Goal: Information Seeking & Learning: Learn about a topic

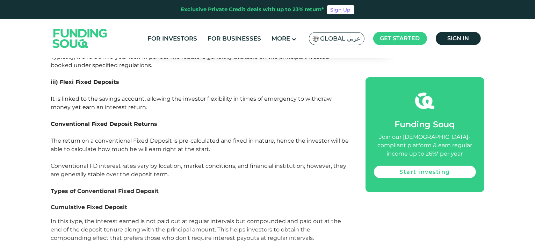
scroll to position [838, 0]
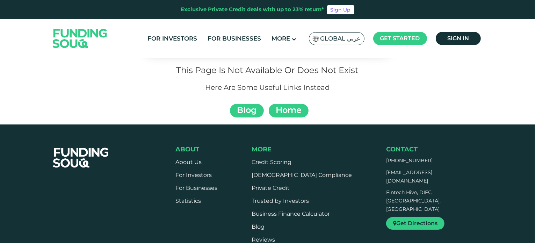
scroll to position [105, 0]
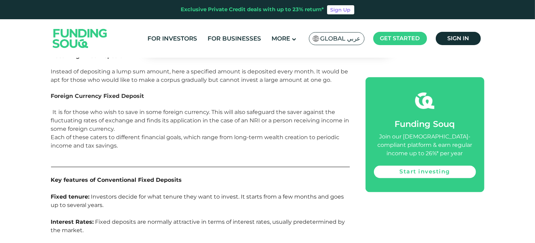
scroll to position [1397, 0]
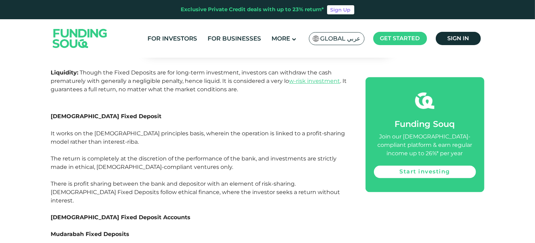
drag, startPoint x: 151, startPoint y: 163, endPoint x: 155, endPoint y: 157, distance: 7.7
click at [152, 205] on p at bounding box center [200, 209] width 299 height 8
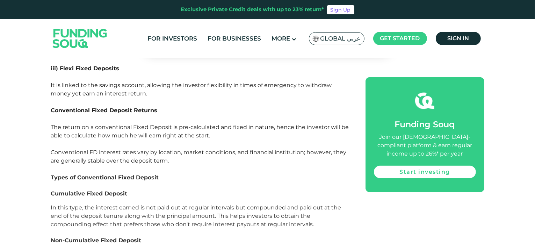
scroll to position [838, 0]
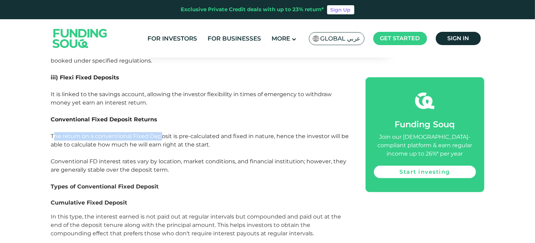
drag, startPoint x: 55, startPoint y: 96, endPoint x: 184, endPoint y: 98, distance: 129.6
click at [184, 133] on span "The return on a conventional Fixed Deposit is pre-calculated and fixed in natur…" at bounding box center [200, 140] width 298 height 15
drag, startPoint x: 187, startPoint y: 98, endPoint x: 197, endPoint y: 101, distance: 9.9
click at [191, 133] on span "The return on a conventional Fixed Deposit is pre-calculated and fixed in natur…" at bounding box center [200, 140] width 298 height 15
drag, startPoint x: 247, startPoint y: 110, endPoint x: 264, endPoint y: 106, distance: 17.6
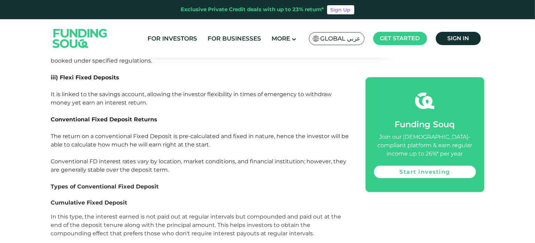
click at [253, 132] on p "The return on a conventional Fixed Deposit is pre-calculated and fixed in natur…" at bounding box center [200, 140] width 299 height 17
drag, startPoint x: 272, startPoint y: 95, endPoint x: 249, endPoint y: 108, distance: 27.0
click at [261, 132] on p "The return on a conventional Fixed Deposit is pre-calculated and fixed in natur…" at bounding box center [200, 140] width 299 height 17
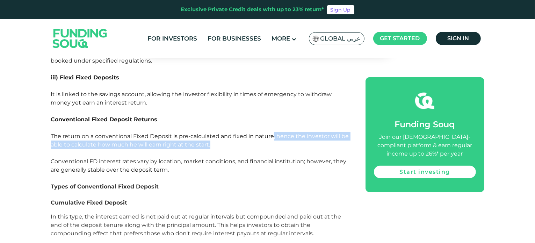
click at [249, 132] on p "The return on a conventional Fixed Deposit is pre-calculated and fixed in natur…" at bounding box center [200, 140] width 299 height 17
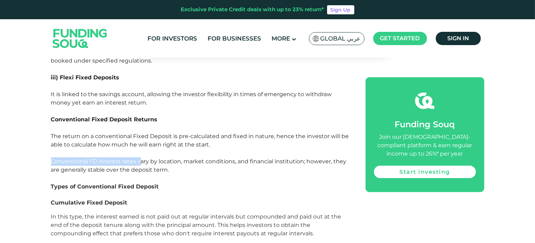
drag, startPoint x: 41, startPoint y: 124, endPoint x: 165, endPoint y: 122, distance: 124.0
drag, startPoint x: 168, startPoint y: 122, endPoint x: 180, endPoint y: 125, distance: 12.6
click at [168, 158] on span "Conventional FD interest rates vary by location, market conditions, and financi…" at bounding box center [198, 165] width 295 height 15
drag, startPoint x: 186, startPoint y: 124, endPoint x: 249, endPoint y: 133, distance: 64.1
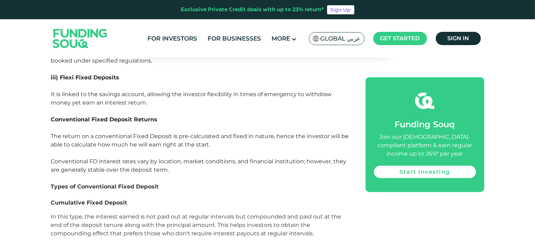
click at [248, 157] on p "Conventional FD interest rates vary by location, market conditions, and financi…" at bounding box center [200, 165] width 299 height 17
click at [249, 157] on p "Conventional FD interest rates vary by location, market conditions, and financi…" at bounding box center [200, 165] width 299 height 17
drag, startPoint x: 170, startPoint y: 136, endPoint x: 58, endPoint y: 114, distance: 114.8
click at [56, 149] on p at bounding box center [200, 153] width 299 height 8
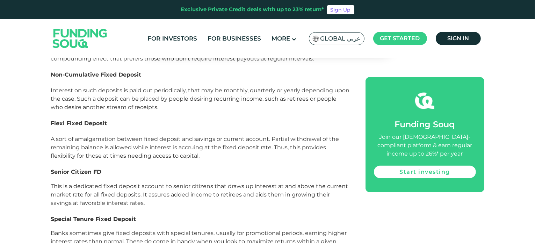
scroll to position [1153, 0]
